Goal: Obtain resource: Obtain resource

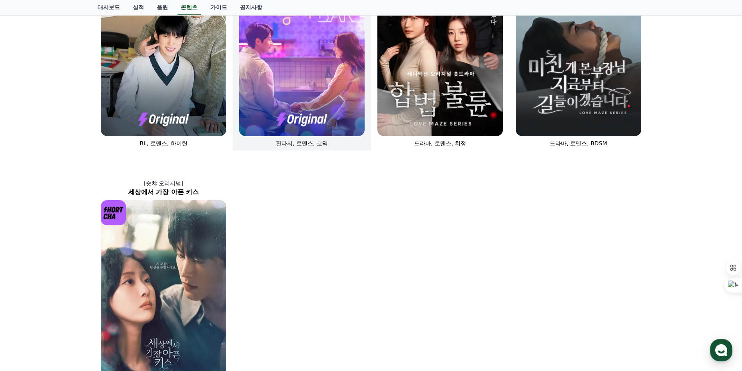
scroll to position [538, 0]
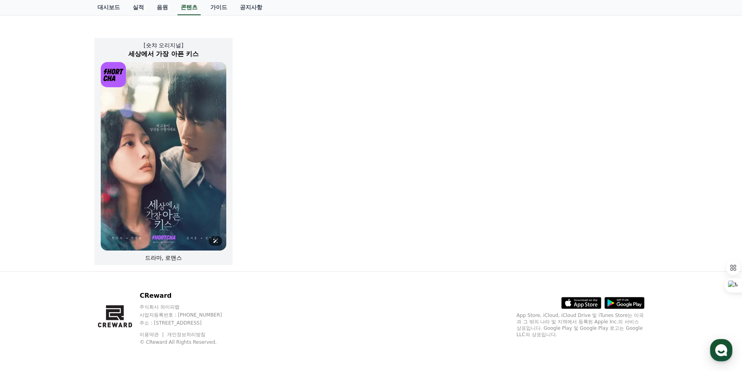
click at [172, 105] on img at bounding box center [164, 156] width 126 height 188
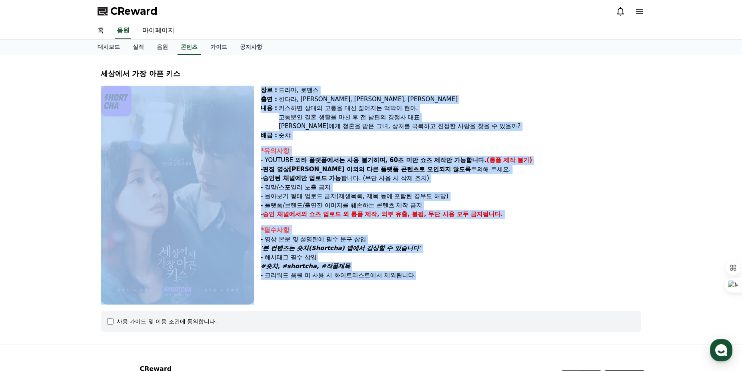
drag, startPoint x: 271, startPoint y: 111, endPoint x: 495, endPoint y: 274, distance: 277.2
click at [490, 274] on div "장르 : 드라마, 로맨스 출연 : [PERSON_NAME], [PERSON_NAME], [PERSON_NAME], [PERSON_NAME] […" at bounding box center [371, 195] width 541 height 219
click at [495, 274] on p "- 크리워드 음원 미 사용 시 화이트리스트에서 제외됩니다." at bounding box center [451, 275] width 381 height 9
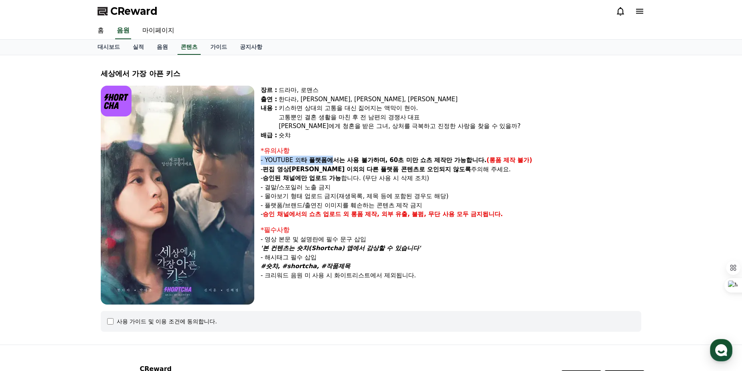
drag, startPoint x: 334, startPoint y: 162, endPoint x: 482, endPoint y: 155, distance: 147.8
click at [482, 155] on div "*유의사항 - YOUTUBE 외 타 플랫폼에서는 사용 불가하며, 60초 미만 쇼츠 제작만 가능합니다. (롱폼 제작 불가) - 편집 영상이 숏챠…" at bounding box center [451, 182] width 381 height 73
click at [482, 155] on div "*유의사항" at bounding box center [451, 151] width 381 height 10
drag, startPoint x: 479, startPoint y: 160, endPoint x: 264, endPoint y: 161, distance: 215.6
click at [264, 161] on p "- YOUTUBE 외 타 플랫폼에서는 사용 불가하며, 60초 미만 쇼츠 제작만 가능합니다. (롱폼 제작 불가)" at bounding box center [451, 160] width 381 height 9
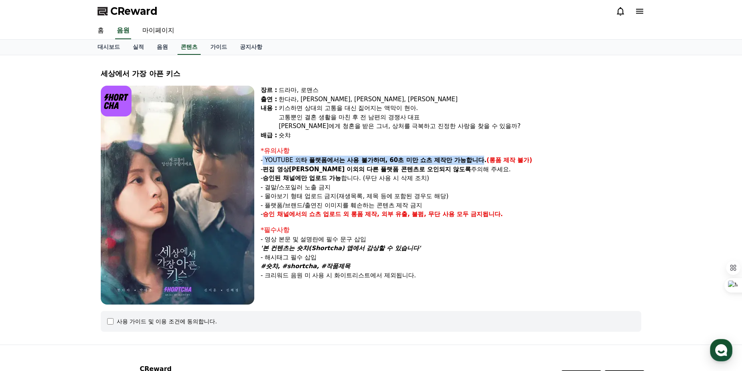
click at [264, 161] on p "- YOUTUBE 외 타 플랫폼에서는 사용 불가하며, 60초 미만 쇼츠 제작만 가능합니다. (롱폼 제작 불가)" at bounding box center [451, 160] width 381 height 9
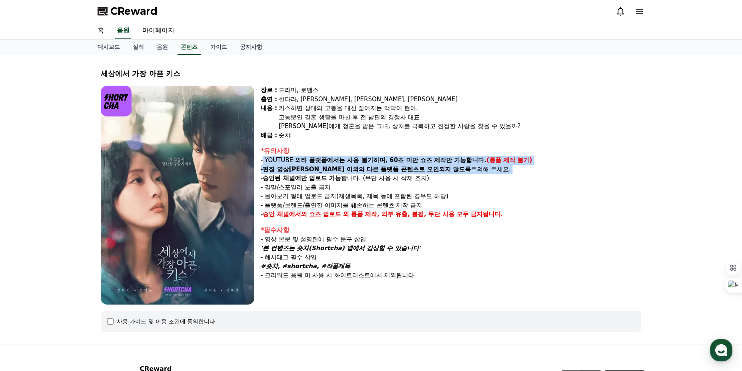
drag, startPoint x: 264, startPoint y: 161, endPoint x: 490, endPoint y: 171, distance: 227.1
click at [490, 171] on div "*유의사항 - YOUTUBE 외 타 플랫폼에서는 사용 불가하며, 60초 미만 쇼츠 제작만 가능합니다. (롱폼 제작 불가) - 편집 영상이 숏챠…" at bounding box center [451, 182] width 381 height 73
click at [490, 171] on p "- 편집 영상[PERSON_NAME] 이외의 다른 플랫폼 콘텐츠로 오인되지 않도록 주의해 주세요." at bounding box center [451, 169] width 381 height 9
drag, startPoint x: 490, startPoint y: 171, endPoint x: 272, endPoint y: 160, distance: 218.7
click at [272, 160] on div "*유의사항 - YOUTUBE 외 타 플랫폼에서는 사용 불가하며, 60초 미만 쇼츠 제작만 가능합니다. (롱폼 제작 불가) - 편집 영상이 숏챠…" at bounding box center [451, 182] width 381 height 73
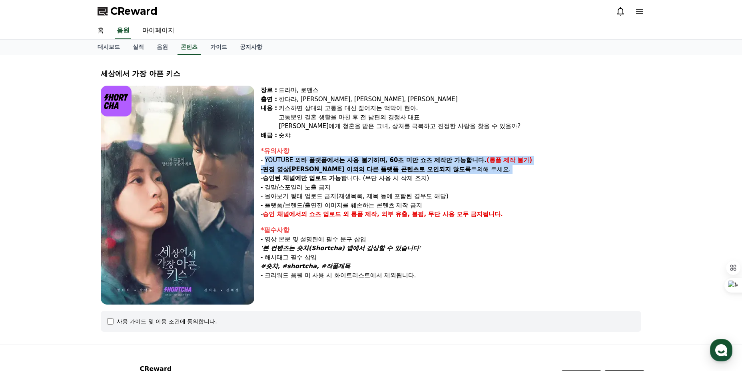
click at [272, 160] on p "- YOUTUBE 외 타 플랫폼에서는 사용 불가하며, 60초 미만 쇼츠 제작만 가능합니다. (롱폼 제작 불가)" at bounding box center [451, 160] width 381 height 9
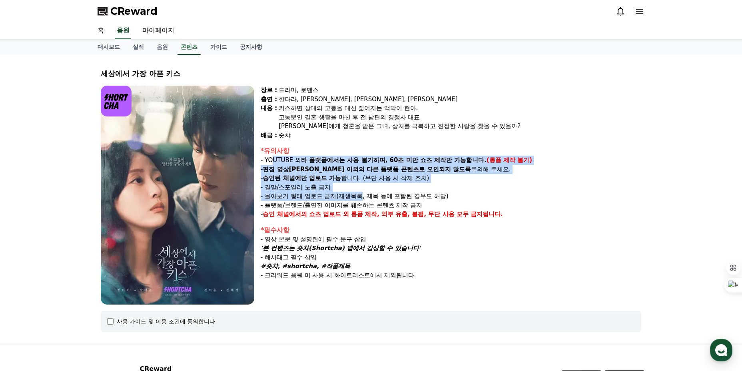
drag, startPoint x: 271, startPoint y: 162, endPoint x: 366, endPoint y: 193, distance: 100.2
click at [363, 193] on div "*유의사항 - YOUTUBE 외 타 플랫폼에서는 사용 불가하며, 60초 미만 쇼츠 제작만 가능합니다. (롱폼 제작 불가) - 편집 영상이 숏챠…" at bounding box center [451, 182] width 381 height 73
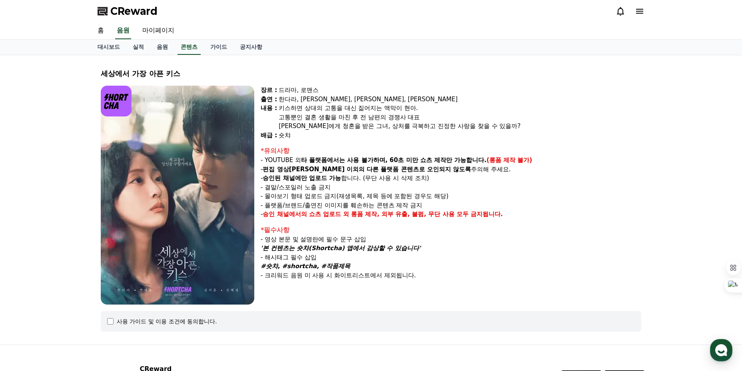
click at [366, 193] on p "- 몰아보기 형태 업로드 금지(재생목록, 제목 등에 포함된 경우도 해당)" at bounding box center [451, 196] width 381 height 9
click at [138, 317] on div "사용 가이드 및 이용 조건에 동의합니다." at bounding box center [371, 321] width 541 height 21
click at [111, 325] on div "사용 가이드 및 이용 조건에 동의합니다." at bounding box center [371, 321] width 528 height 8
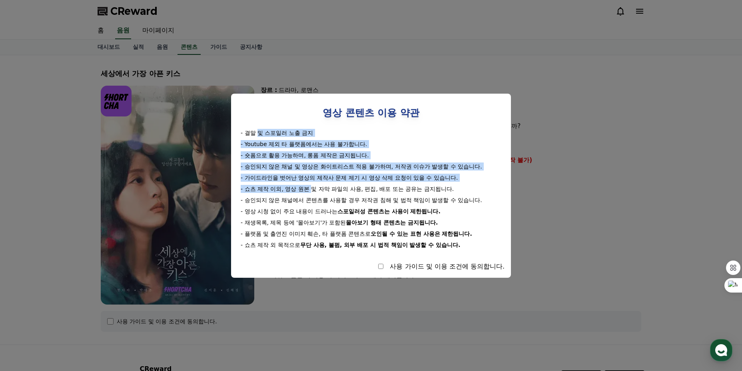
drag, startPoint x: 261, startPoint y: 134, endPoint x: 313, endPoint y: 188, distance: 74.7
click at [312, 188] on div "- 결말 및 스포일러 노출 금지 - Youtube 제외 타 플랫폼에서는 사용 불가합니다. - 숏폼으로 활용 가능하며, 롱폼 제작은 금지됩니다.…" at bounding box center [371, 189] width 267 height 120
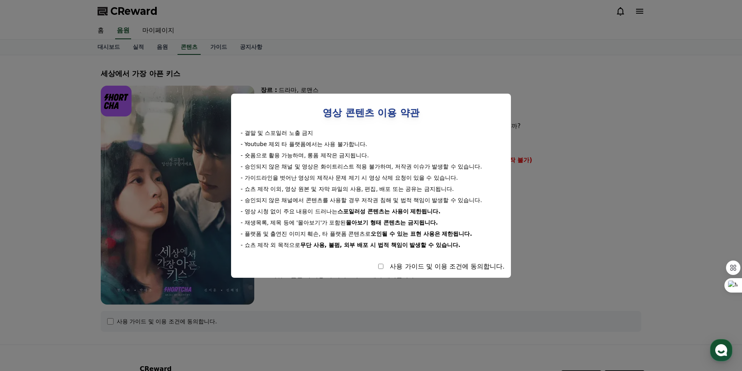
drag, startPoint x: 315, startPoint y: 189, endPoint x: 310, endPoint y: 184, distance: 6.5
click at [315, 189] on div "- 쇼츠 제작 이외, 영상 원본 및 자막 파일의 사용, 편집, 배포 또는 공유는 금지됩니다." at bounding box center [371, 189] width 261 height 8
drag, startPoint x: 244, startPoint y: 132, endPoint x: 314, endPoint y: 132, distance: 70.0
click at [314, 132] on div "- 결말 및 스포일러 노출 금지" at bounding box center [371, 133] width 261 height 8
drag, startPoint x: 248, startPoint y: 143, endPoint x: 367, endPoint y: 146, distance: 119.2
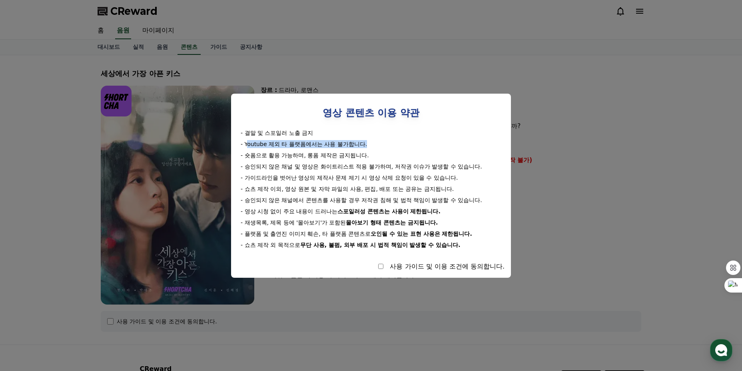
click at [367, 146] on div "- Youtube 제외 타 플랫폼에서는 사용 불가합니다." at bounding box center [371, 144] width 261 height 8
drag, startPoint x: 251, startPoint y: 156, endPoint x: 380, endPoint y: 155, distance: 128.8
click at [380, 155] on div "- 숏폼으로 활용 가능하며, 롱폼 제작은 금지됩니다." at bounding box center [371, 155] width 261 height 8
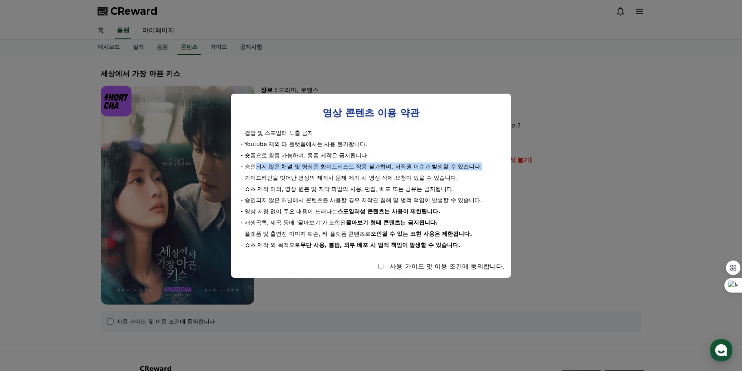
drag, startPoint x: 255, startPoint y: 167, endPoint x: 489, endPoint y: 165, distance: 234.0
click at [489, 165] on div "- 승인되지 않은 채널 및 영상은 화이트리스트 적용 불가하며, 저작권 이슈가 발생할 수 있습니다." at bounding box center [371, 166] width 261 height 8
drag, startPoint x: 468, startPoint y: 174, endPoint x: 252, endPoint y: 166, distance: 216.6
click at [252, 166] on div "- 결말 및 스포일러 노출 금지 - Youtube 제외 타 플랫폼에서는 사용 불가합니다. - 숏폼으로 활용 가능하며, 롱폼 제작은 금지됩니다.…" at bounding box center [371, 189] width 267 height 120
click at [252, 166] on div "- 승인되지 않은 채널 및 영상은 화이트리스트 적용 불가하며, 저작권 이슈가 발생할 수 있습니다." at bounding box center [371, 166] width 261 height 8
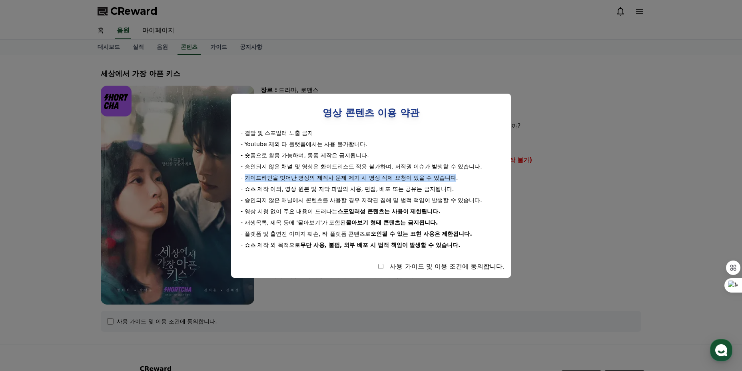
drag, startPoint x: 247, startPoint y: 172, endPoint x: 457, endPoint y: 174, distance: 210.0
click at [457, 174] on div "- 결말 및 스포일러 노출 금지 - Youtube 제외 타 플랫폼에서는 사용 불가합니다. - 숏폼으로 활용 가능하며, 롱폼 제작은 금지됩니다.…" at bounding box center [371, 189] width 267 height 120
drag, startPoint x: 440, startPoint y: 193, endPoint x: 240, endPoint y: 171, distance: 201.2
click at [240, 171] on div "- 결말 및 스포일러 노출 금지 - Youtube 제외 타 플랫폼에서는 사용 불가합니다. - 숏폼으로 활용 가능하며, 롱폼 제작은 금지됩니다.…" at bounding box center [371, 189] width 267 height 120
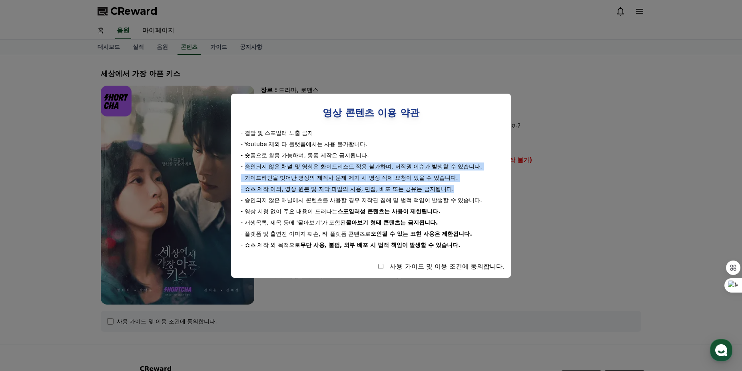
drag, startPoint x: 246, startPoint y: 166, endPoint x: 470, endPoint y: 195, distance: 225.9
click at [473, 187] on div "- 결말 및 스포일러 노출 금지 - Youtube 제외 타 플랫폼에서는 사용 불가합니다. - 숏폼으로 활용 가능하며, 롱폼 제작은 금지됩니다.…" at bounding box center [371, 189] width 267 height 120
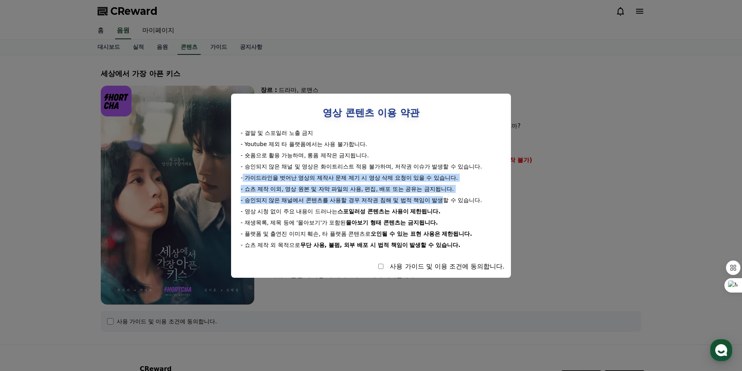
drag, startPoint x: 434, startPoint y: 203, endPoint x: 244, endPoint y: 172, distance: 193.0
click at [244, 172] on div "- 결말 및 스포일러 노출 금지 - Youtube 제외 타 플랫폼에서는 사용 불가합니다. - 숏폼으로 활용 가능하며, 롱폼 제작은 금지됩니다.…" at bounding box center [371, 189] width 267 height 120
drag, startPoint x: 244, startPoint y: 172, endPoint x: 476, endPoint y: 198, distance: 233.5
click at [476, 198] on div "- 결말 및 스포일러 노출 금지 - Youtube 제외 타 플랫폼에서는 사용 불가합니다. - 숏폼으로 활용 가능하며, 롱폼 제작은 금지됩니다.…" at bounding box center [371, 189] width 267 height 120
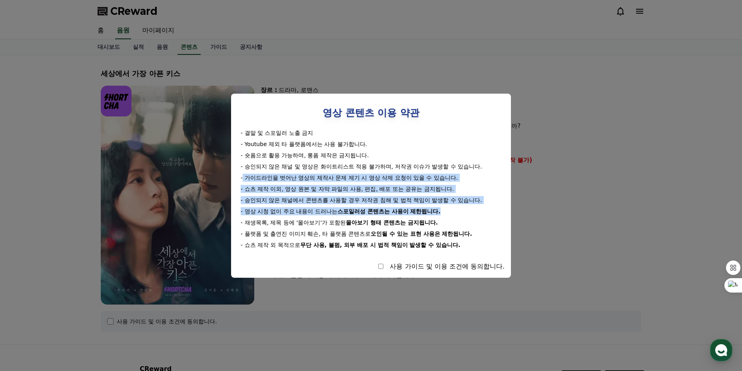
drag, startPoint x: 400, startPoint y: 212, endPoint x: 242, endPoint y: 174, distance: 162.9
click at [242, 174] on div "- 결말 및 스포일러 노출 금지 - Youtube 제외 타 플랫폼에서는 사용 불가합니다. - 숏폼으로 활용 가능하며, 롱폼 제작은 금지됩니다.…" at bounding box center [371, 189] width 267 height 120
click at [242, 174] on div "- 가이드라인을 벗어난 영상의 제작사 문제 제기 시 영상 삭제 요청이 있을 수 있습니다." at bounding box center [371, 178] width 261 height 8
drag, startPoint x: 242, startPoint y: 174, endPoint x: 483, endPoint y: 209, distance: 243.7
click at [483, 209] on div "- 결말 및 스포일러 노출 금지 - Youtube 제외 타 플랫폼에서는 사용 불가합니다. - 숏폼으로 활용 가능하며, 롱폼 제작은 금지됩니다.…" at bounding box center [371, 189] width 267 height 120
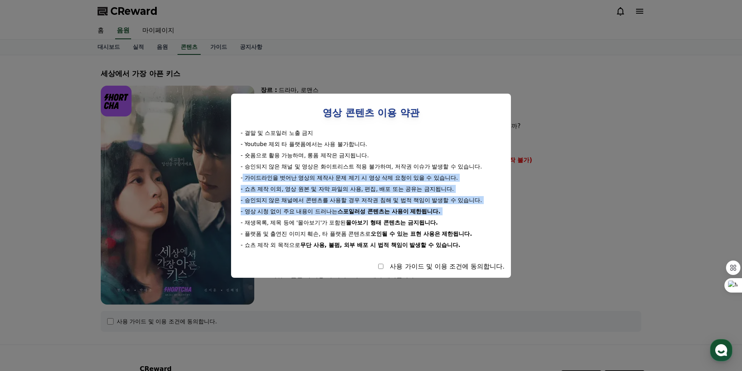
click at [483, 209] on div "- 영상 시청 없이 주요 내용이 드러나는 스포일러성 콘텐츠는 사용이 제한됩니다." at bounding box center [371, 211] width 261 height 8
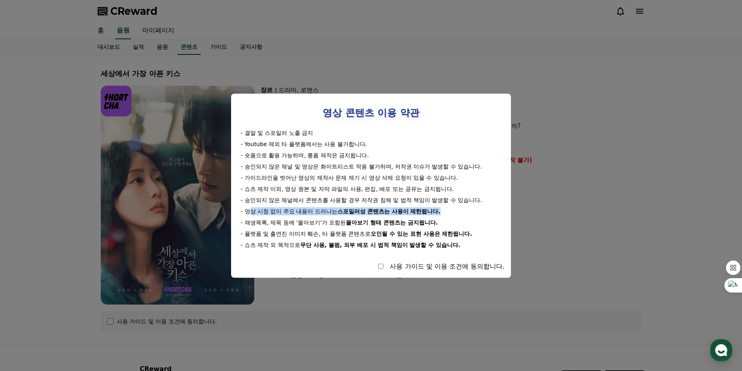
drag, startPoint x: 432, startPoint y: 215, endPoint x: 251, endPoint y: 213, distance: 180.4
click at [251, 213] on div "- 영상 시청 없이 주요 내용이 드러나는 스포일러성 콘텐츠는 사용이 제한됩니다." at bounding box center [371, 211] width 261 height 8
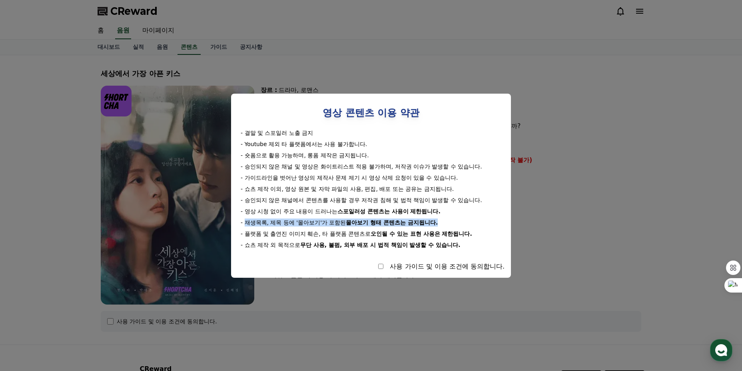
drag, startPoint x: 247, startPoint y: 220, endPoint x: 460, endPoint y: 222, distance: 212.8
click at [460, 222] on div "- 재생목록, 제목 등에 '몰아보기'가 포함된 몰아보기 형태 콘텐츠는 금지됩니다." at bounding box center [371, 222] width 261 height 8
drag, startPoint x: 248, startPoint y: 234, endPoint x: 469, endPoint y: 233, distance: 220.8
click at [472, 232] on div "- 플랫폼 및 출연진 이미지 훼손, 타 플랫폼 콘텐츠로 오인될 수 있는 표현 사용은 제한됩니다." at bounding box center [371, 234] width 261 height 8
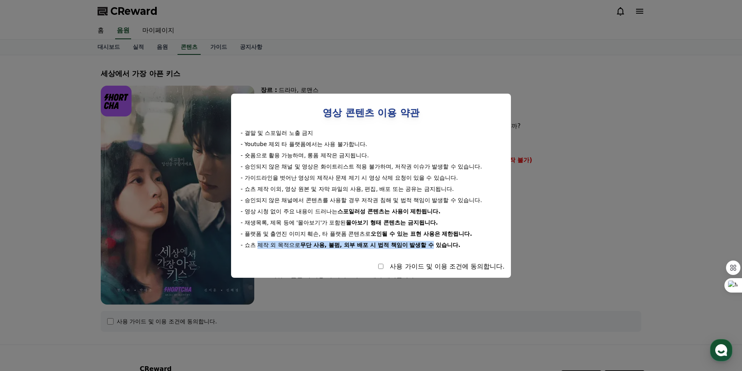
drag, startPoint x: 261, startPoint y: 244, endPoint x: 436, endPoint y: 246, distance: 174.8
click at [435, 246] on div "- 쇼츠 제작 외 목적으로 무단 사용, 불펌, 외부 배포 시 법적 책임이 발생할 수 있습니다." at bounding box center [371, 245] width 261 height 8
click at [436, 246] on strong "무단 사용, 불펌, 외부 배포 시 법적 책임이 발생할 수 있습니다." at bounding box center [380, 245] width 160 height 6
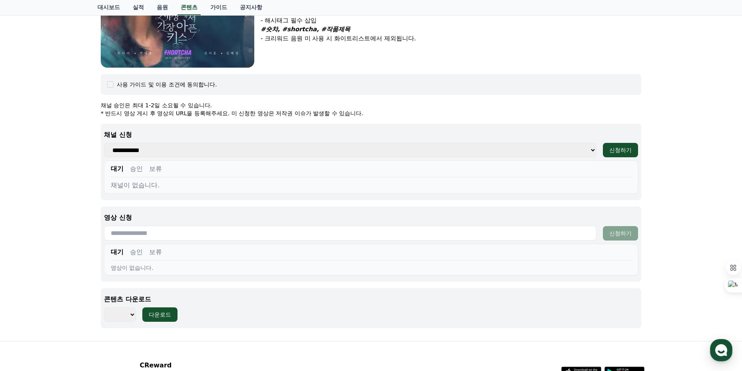
scroll to position [240, 0]
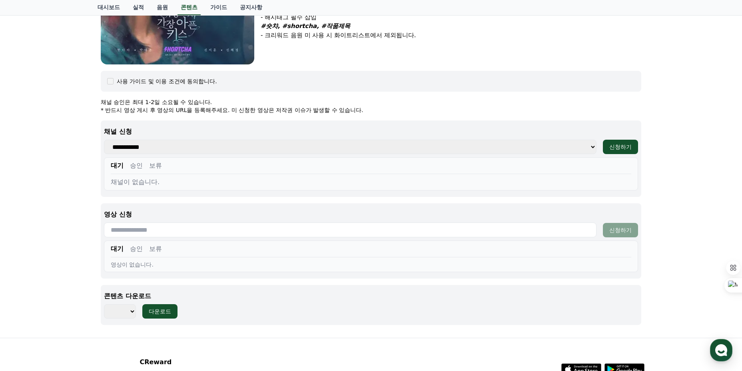
click at [123, 311] on select "*** ***" at bounding box center [120, 311] width 32 height 14
click at [123, 312] on select "*** ***" at bounding box center [120, 311] width 32 height 14
click at [130, 147] on select "**********" at bounding box center [350, 147] width 493 height 14
click at [163, 201] on div "**********" at bounding box center [371, 211] width 541 height 227
click at [138, 168] on button "승인" at bounding box center [136, 166] width 13 height 10
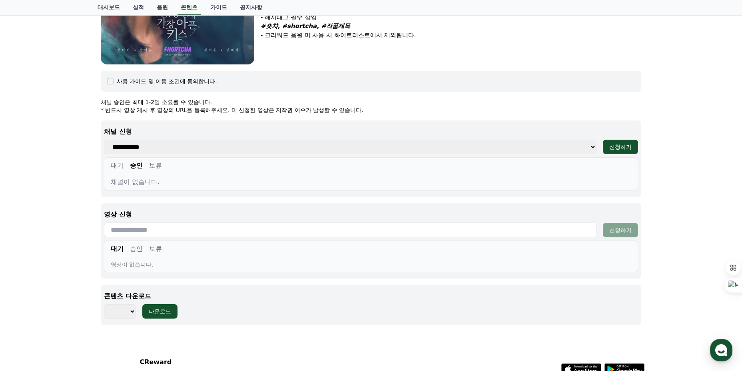
click at [118, 164] on button "대기" at bounding box center [117, 166] width 13 height 10
click at [114, 303] on div "콘텐츠 다운로드 *** *** 다운로드" at bounding box center [371, 305] width 541 height 40
click at [114, 309] on select "*** ***" at bounding box center [120, 311] width 32 height 14
select select "**********"
click at [104, 304] on select "*** ***" at bounding box center [120, 311] width 32 height 14
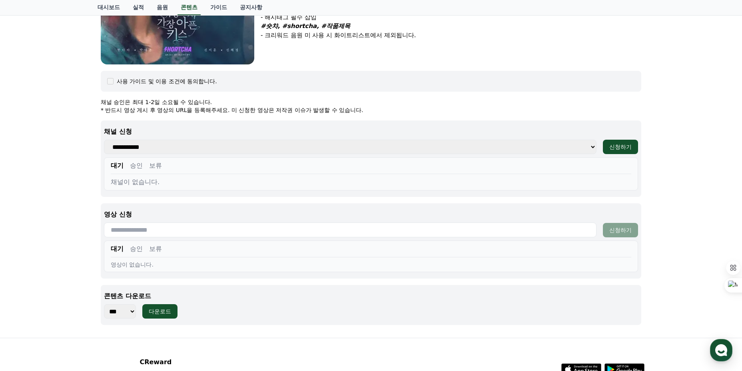
click at [234, 298] on p "콘텐츠 다운로드" at bounding box center [371, 296] width 534 height 10
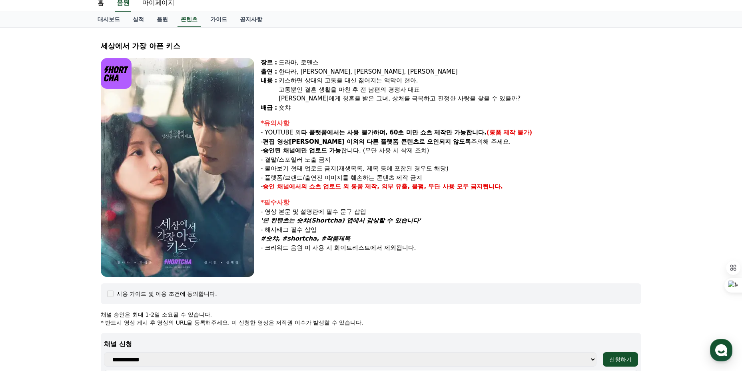
scroll to position [0, 0]
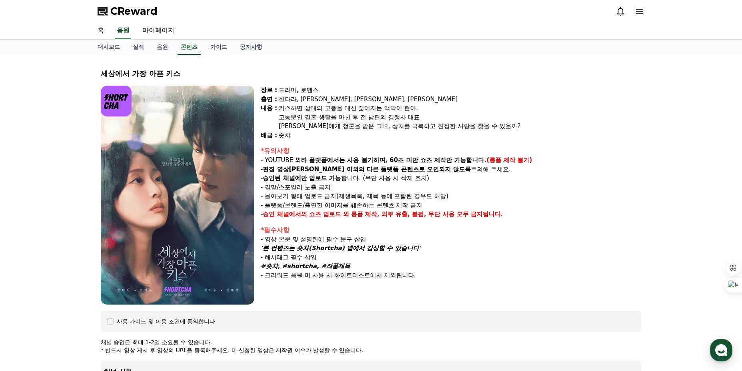
drag, startPoint x: 276, startPoint y: 163, endPoint x: 383, endPoint y: 275, distance: 155.3
click at [380, 275] on div "장르 : 드라마, 로맨스 출연 : [PERSON_NAME], [PERSON_NAME], [PERSON_NAME], [PERSON_NAME] […" at bounding box center [451, 195] width 381 height 219
click at [383, 275] on p "- 크리워드 음원 미 사용 시 화이트리스트에서 제외됩니다." at bounding box center [451, 275] width 381 height 9
drag, startPoint x: 406, startPoint y: 270, endPoint x: 281, endPoint y: 89, distance: 220.0
click at [281, 90] on div "장르 : 드라마, 로맨스 출연 : [PERSON_NAME], [PERSON_NAME], [PERSON_NAME], [PERSON_NAME] […" at bounding box center [451, 195] width 381 height 219
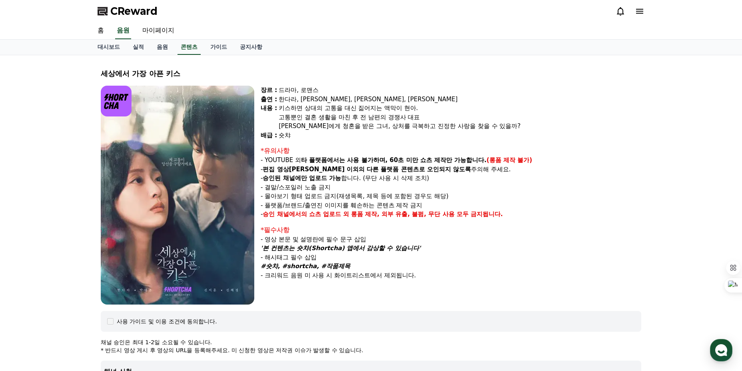
click at [281, 89] on div "드라마, 로맨스" at bounding box center [460, 90] width 363 height 9
drag, startPoint x: 281, startPoint y: 89, endPoint x: 450, endPoint y: 264, distance: 243.3
click at [448, 264] on div "장르 : 드라마, 로맨스 출연 : [PERSON_NAME], [PERSON_NAME], [PERSON_NAME], [PERSON_NAME] […" at bounding box center [451, 195] width 381 height 219
click at [450, 264] on p "#숏챠, #shortcha, #작품제목" at bounding box center [451, 266] width 381 height 9
drag, startPoint x: 443, startPoint y: 277, endPoint x: 263, endPoint y: 92, distance: 258.0
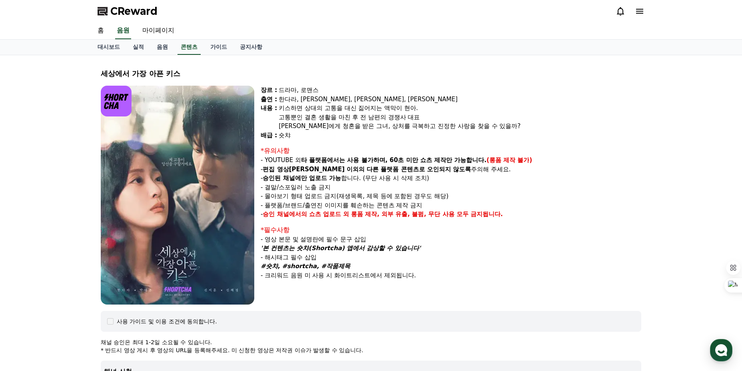
click at [264, 92] on div "장르 : 드라마, 로맨스 출연 : [PERSON_NAME], [PERSON_NAME], [PERSON_NAME], [PERSON_NAME] […" at bounding box center [451, 195] width 381 height 219
click at [263, 92] on div "장르 :" at bounding box center [269, 90] width 16 height 9
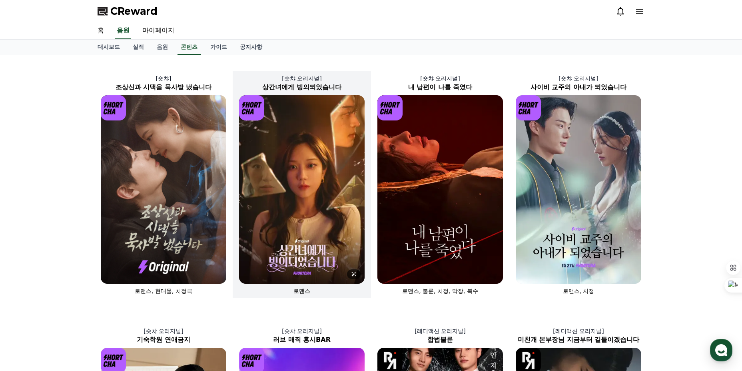
click at [293, 131] on img at bounding box center [302, 189] width 126 height 188
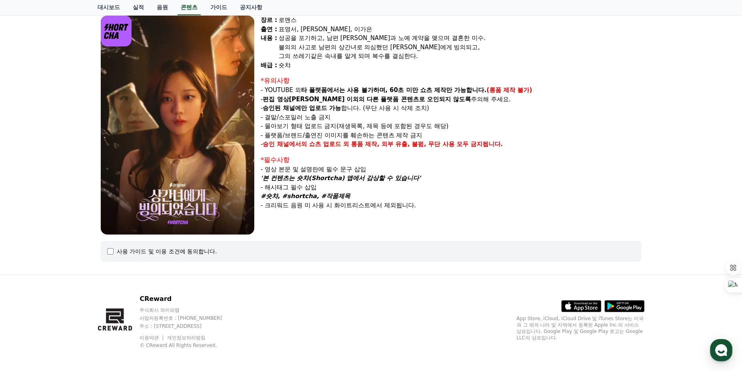
scroll to position [73, 0]
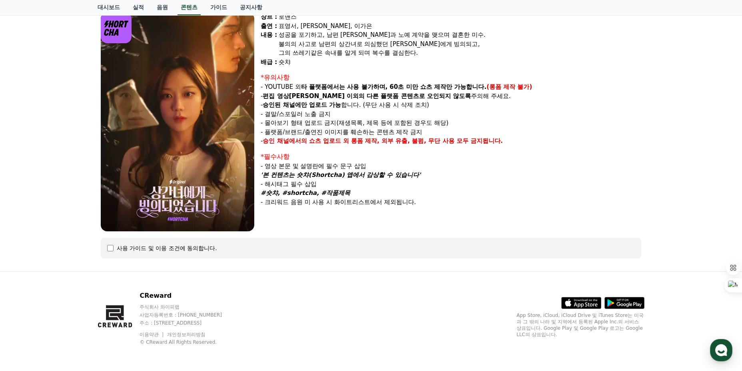
drag, startPoint x: 288, startPoint y: 178, endPoint x: 306, endPoint y: 200, distance: 28.8
click at [304, 199] on div "*필수사항 - 영상 본문 및 설명란에 필수 문구 삽입 '본 컨텐츠는 숏챠(Shortcha) 앱에서 감상할 수 있습니다' - 해시태그 필수 삽입…" at bounding box center [451, 179] width 381 height 55
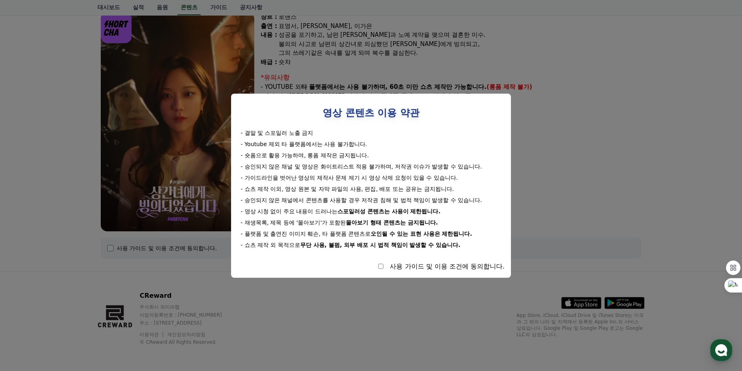
select select
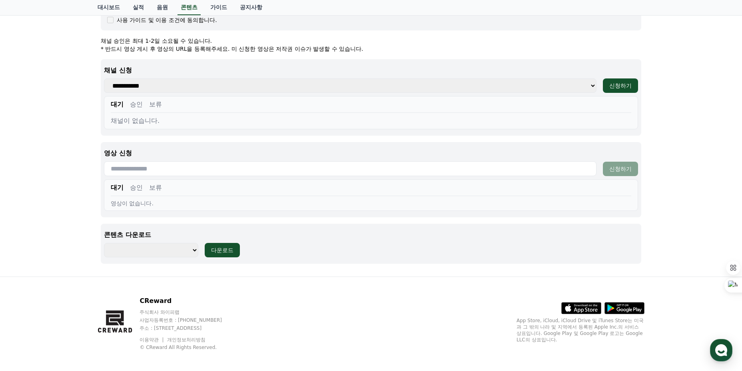
scroll to position [306, 0]
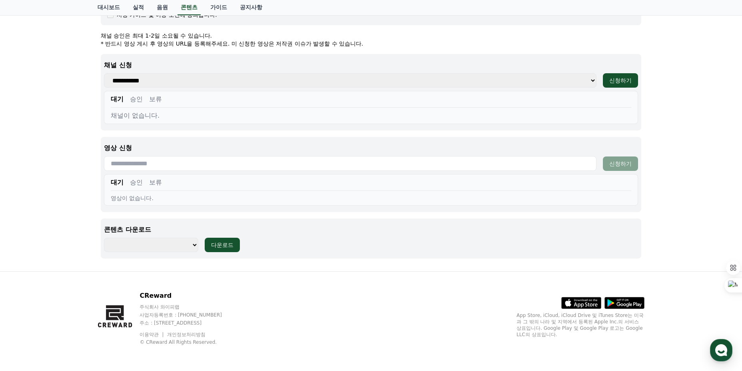
click at [150, 76] on select "**********" at bounding box center [350, 80] width 493 height 14
click at [154, 102] on button "보류" at bounding box center [155, 99] width 13 height 10
click at [118, 98] on button "대기" at bounding box center [117, 99] width 13 height 10
click at [224, 167] on input "text" at bounding box center [350, 163] width 493 height 15
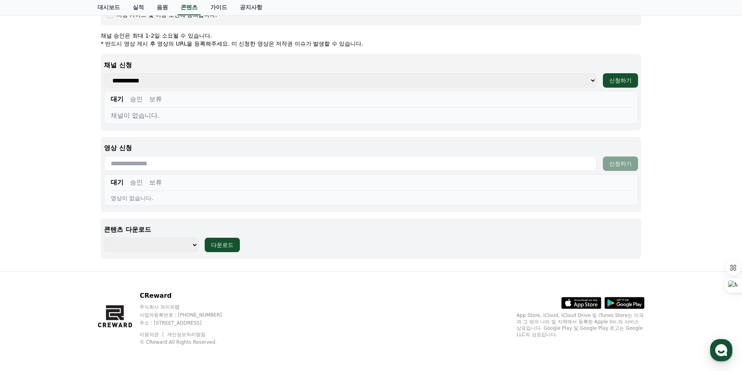
click at [224, 166] on input "text" at bounding box center [350, 163] width 493 height 15
click at [239, 188] on div "대기 승인 보류" at bounding box center [371, 184] width 521 height 13
click at [230, 166] on input "text" at bounding box center [350, 163] width 493 height 15
click at [116, 149] on p "영상 신청" at bounding box center [371, 148] width 534 height 10
drag, startPoint x: 109, startPoint y: 148, endPoint x: 183, endPoint y: 149, distance: 74.0
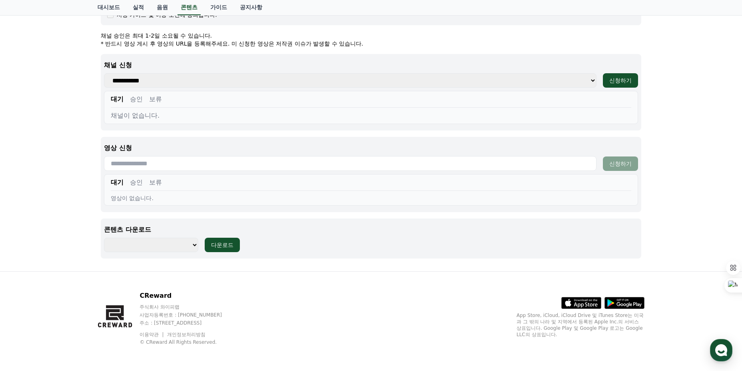
click at [182, 149] on p "영상 신청" at bounding box center [371, 148] width 534 height 10
click at [184, 149] on p "영상 신청" at bounding box center [371, 148] width 534 height 10
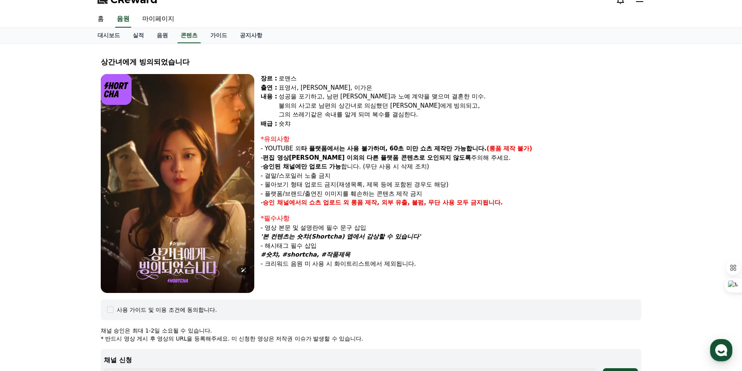
scroll to position [0, 0]
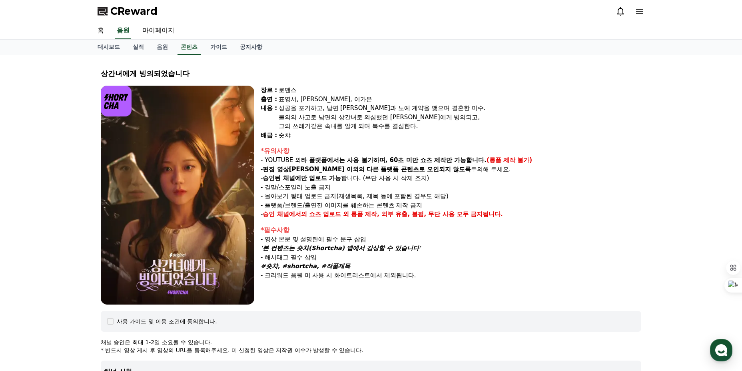
drag, startPoint x: 269, startPoint y: 161, endPoint x: 550, endPoint y: 212, distance: 285.9
click at [550, 212] on div "*유의사항 - YOUTUBE 외 타 플랫폼에서는 사용 불가하며, 60초 미만 쇼츠 제작만 가능합니다. (롱폼 제작 불가) - 편집 영상이 숏챠…" at bounding box center [451, 182] width 381 height 73
click at [550, 212] on p "- 승인 채널에서의 쇼츠 업로드 외 롱폼 제작, 외부 유출, 불펌, 무단 사용 모두 금지됩니다." at bounding box center [451, 214] width 381 height 9
drag, startPoint x: 388, startPoint y: 256, endPoint x: 294, endPoint y: 123, distance: 163.1
click at [297, 128] on div "장르 : 로맨스 출연 : 표영서, [PERSON_NAME], [PERSON_NAME]은 [PERSON_NAME] : 성공을 포기하고, 남편 […" at bounding box center [451, 195] width 381 height 219
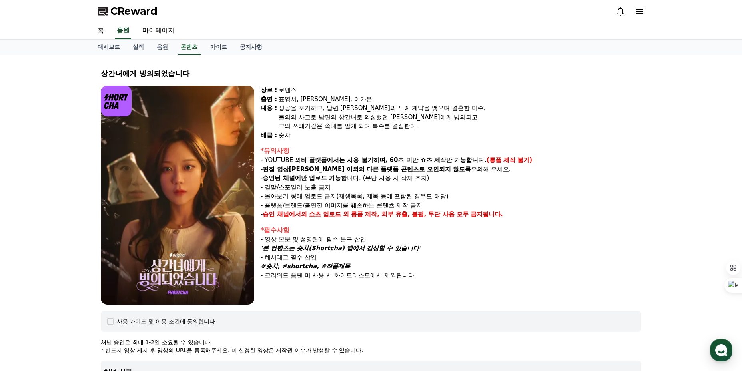
drag, startPoint x: 294, startPoint y: 123, endPoint x: 434, endPoint y: 276, distance: 207.8
click at [435, 276] on p "- 크리워드 음원 미 사용 시 화이트리스트에서 제외됩니다." at bounding box center [451, 275] width 381 height 9
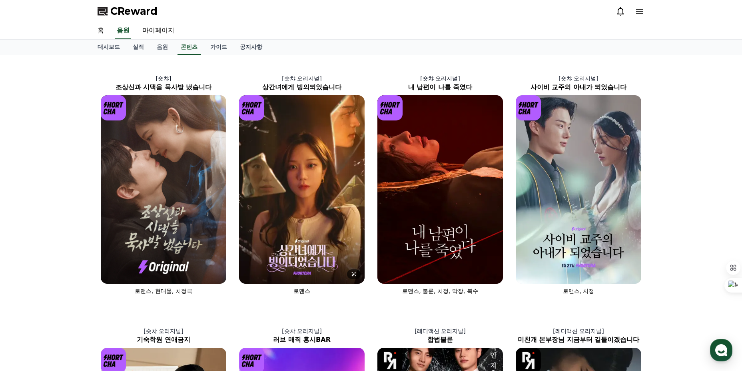
drag, startPoint x: 73, startPoint y: 67, endPoint x: 731, endPoint y: 158, distance: 664.4
